Goal: Navigation & Orientation: Go to known website

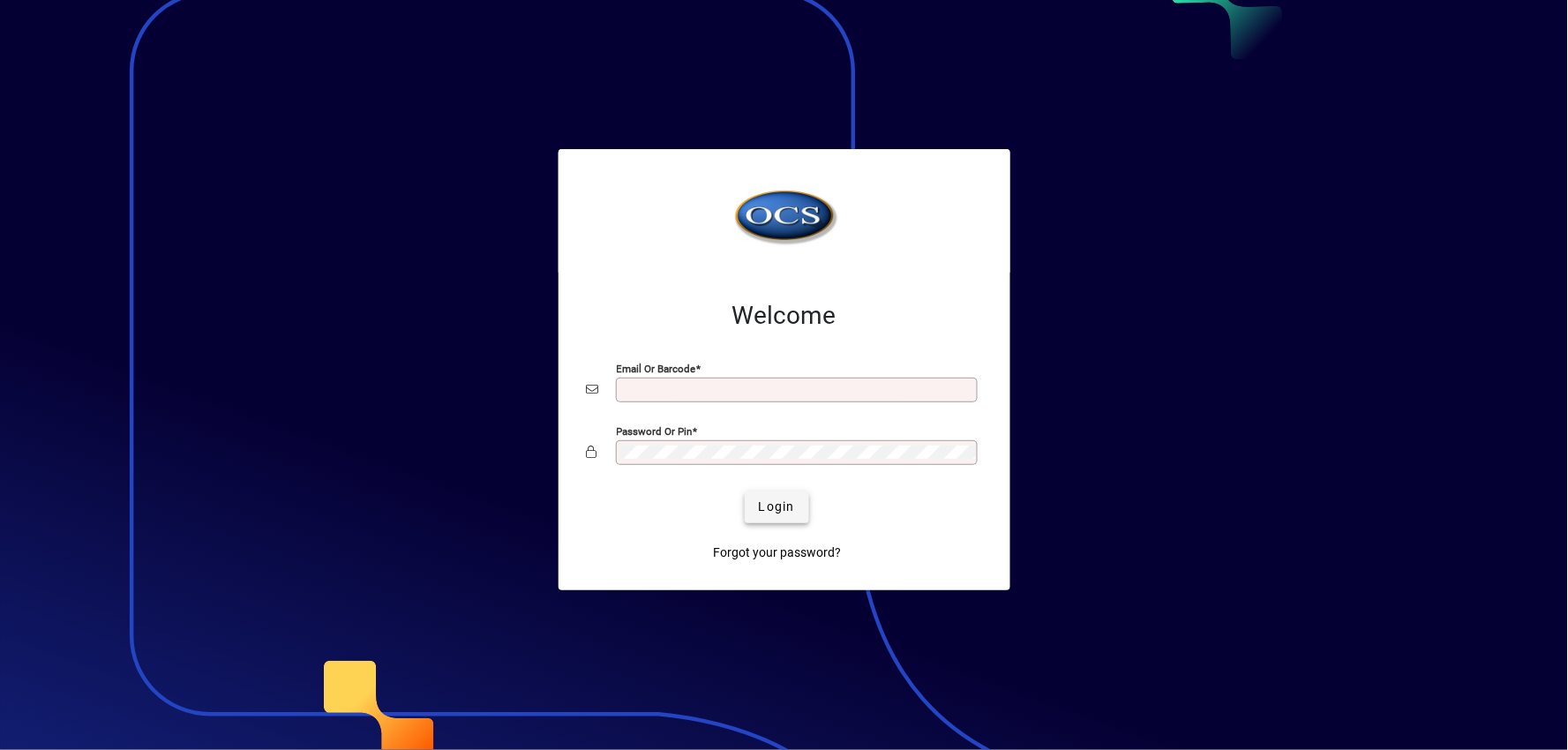
type input "**********"
click at [772, 499] on span "Login" at bounding box center [777, 506] width 36 height 19
